Goal: Task Accomplishment & Management: Manage account settings

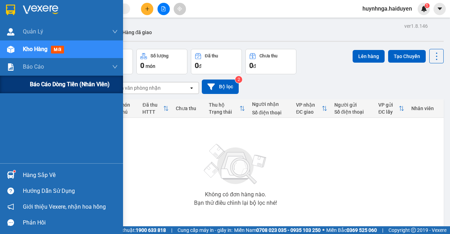
click at [46, 83] on span "Báo cáo dòng tiền (nhân viên)" at bounding box center [70, 84] width 80 height 9
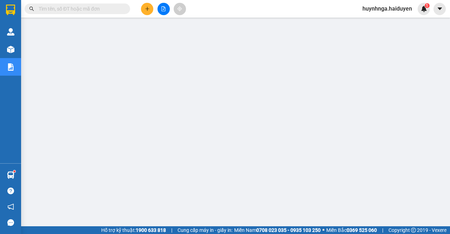
click at [91, 10] on input "text" at bounding box center [80, 9] width 83 height 8
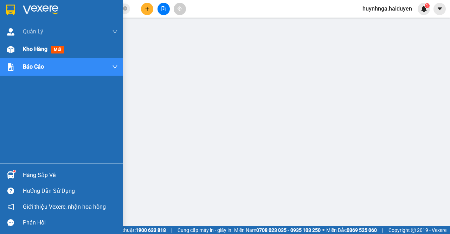
click at [23, 51] on span "Kho hàng" at bounding box center [35, 49] width 25 height 7
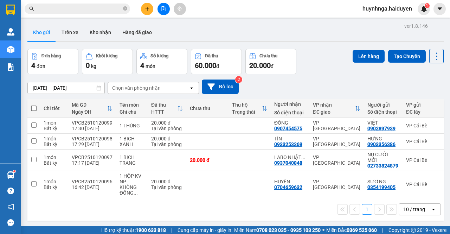
click at [401, 8] on span "huynhnga.haiduyen" at bounding box center [387, 8] width 61 height 9
click at [383, 24] on span "Đăng xuất" at bounding box center [390, 22] width 46 height 8
